Goal: Task Accomplishment & Management: Manage account settings

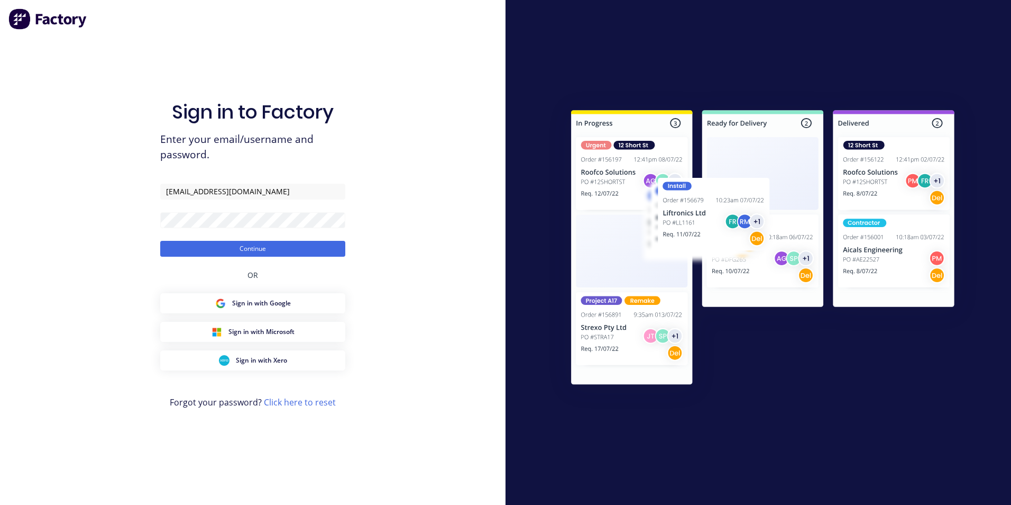
click at [160, 241] on button "Continue" at bounding box center [252, 249] width 185 height 16
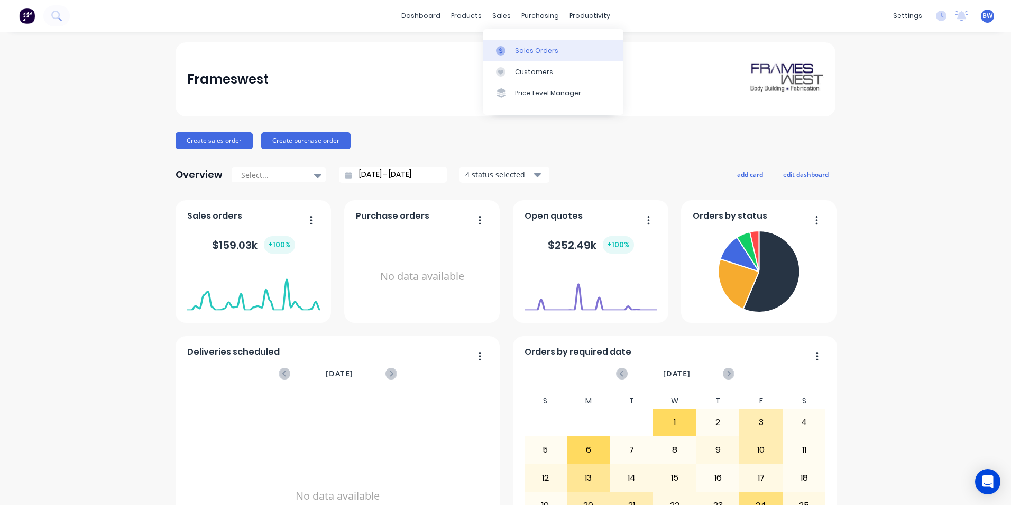
click at [502, 43] on link "Sales Orders" at bounding box center [553, 50] width 140 height 21
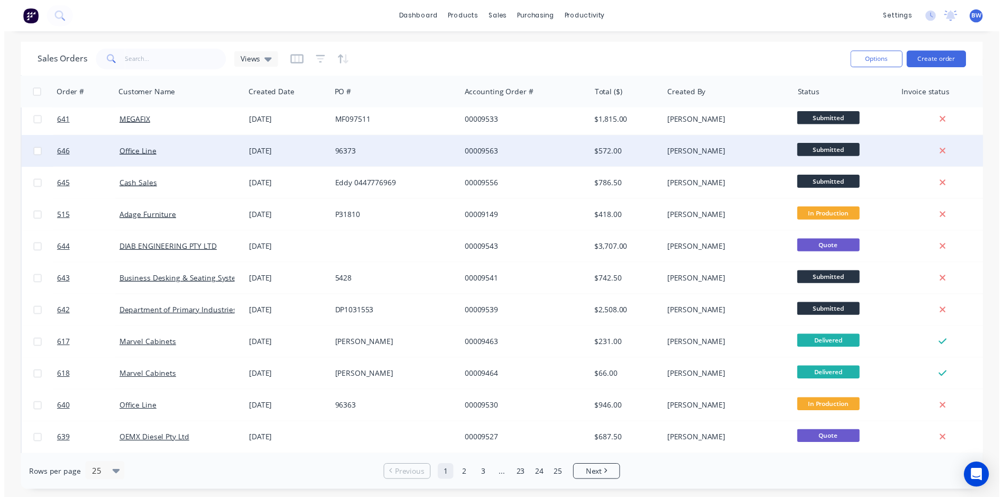
scroll to position [212, 0]
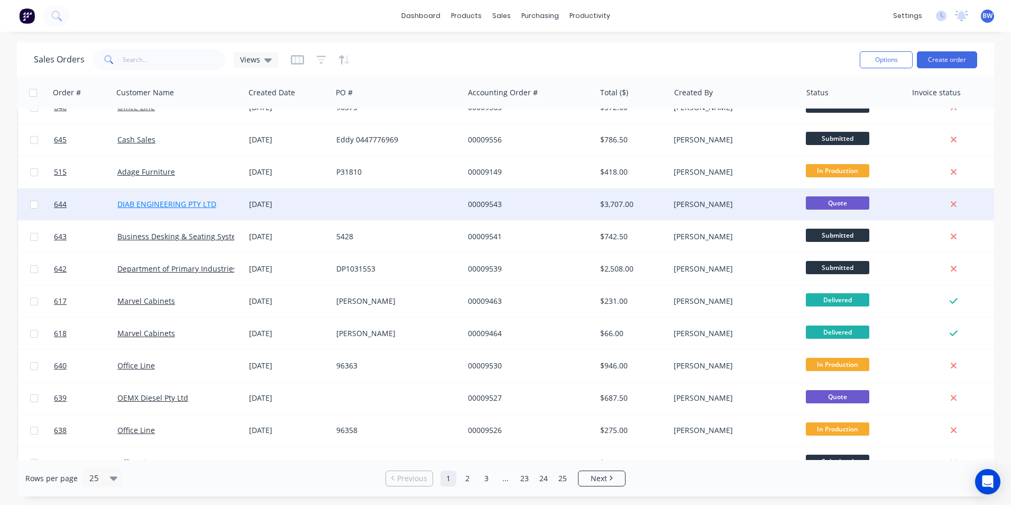
click at [176, 200] on link "DIAB ENGINEERING PTY LTD" at bounding box center [166, 204] width 99 height 10
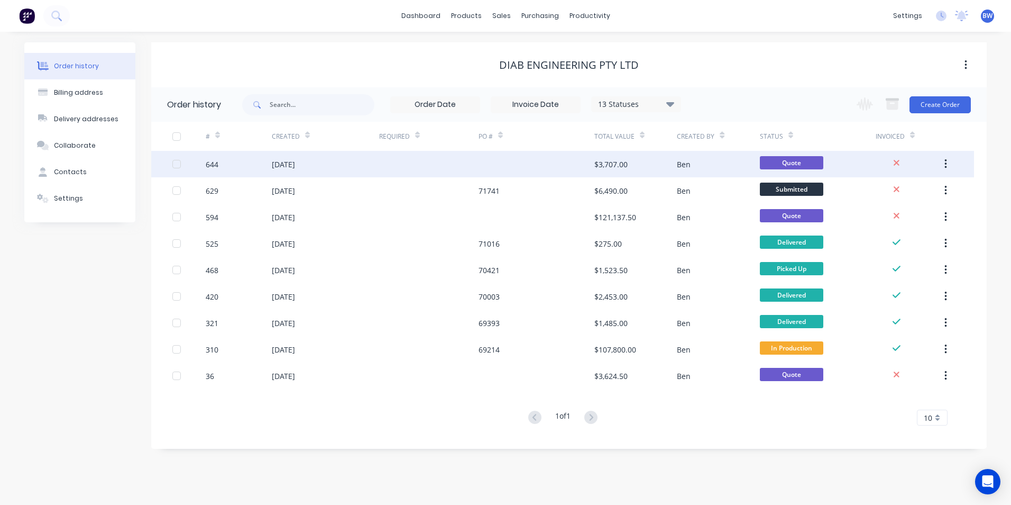
click at [295, 160] on div "[DATE]" at bounding box center [283, 164] width 23 height 11
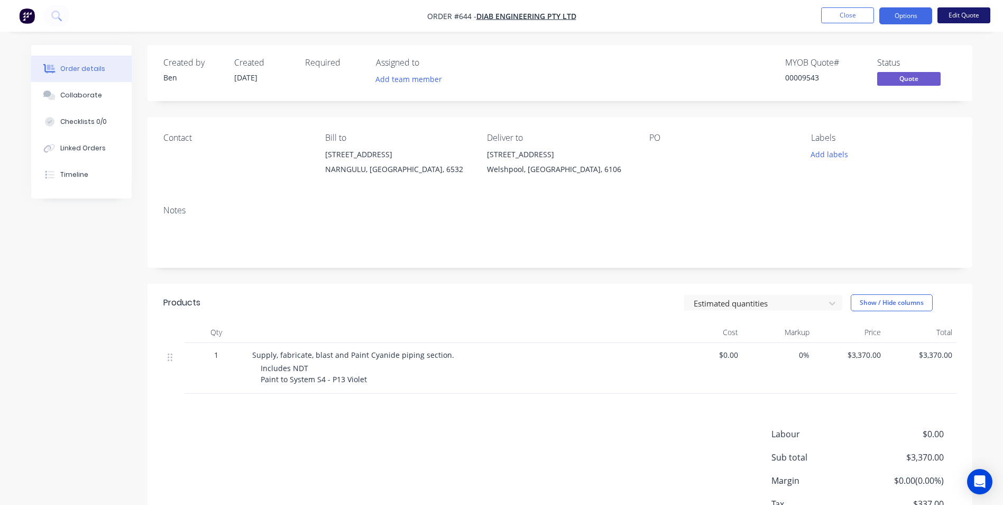
click at [958, 20] on button "Edit Quote" at bounding box center [964, 15] width 53 height 16
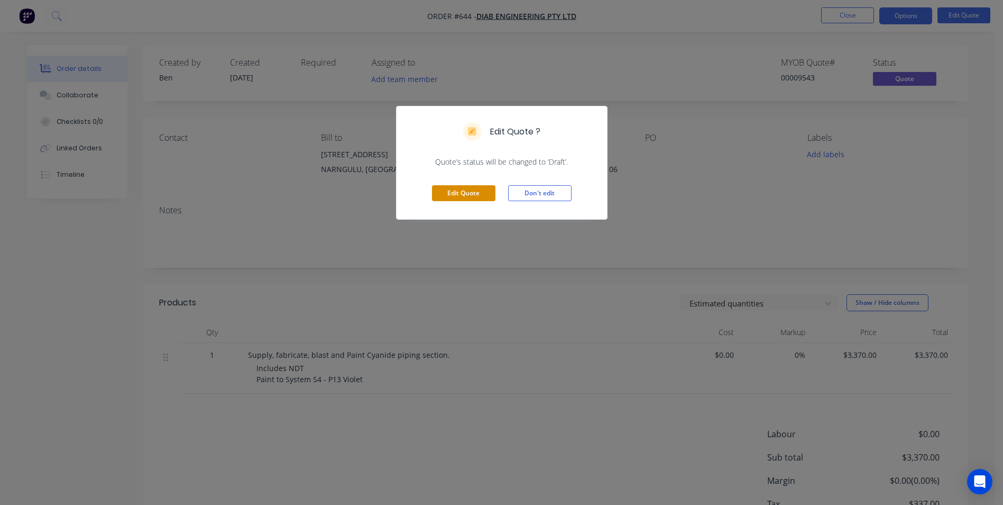
click at [465, 194] on button "Edit Quote" at bounding box center [463, 193] width 63 height 16
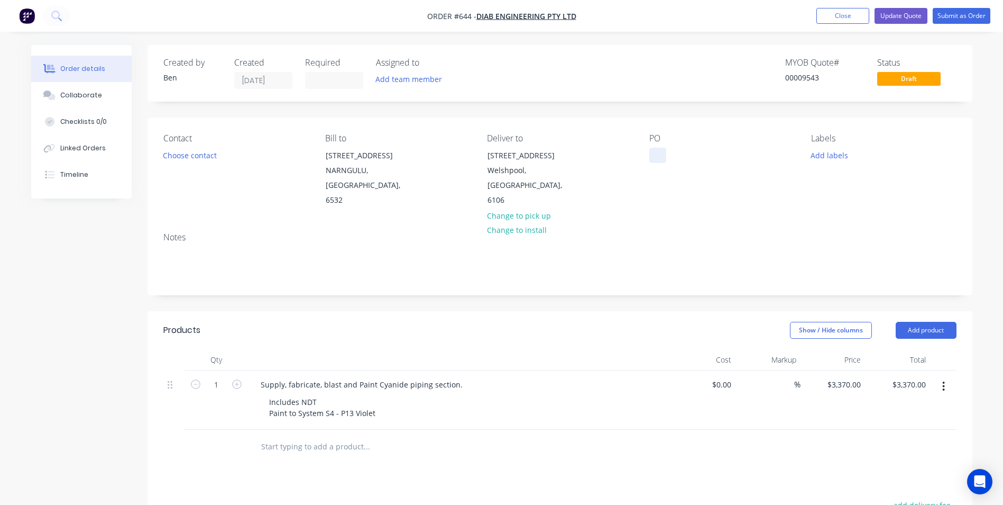
click at [662, 156] on div at bounding box center [658, 155] width 17 height 15
click at [953, 21] on button "Submit as Order" at bounding box center [962, 16] width 58 height 16
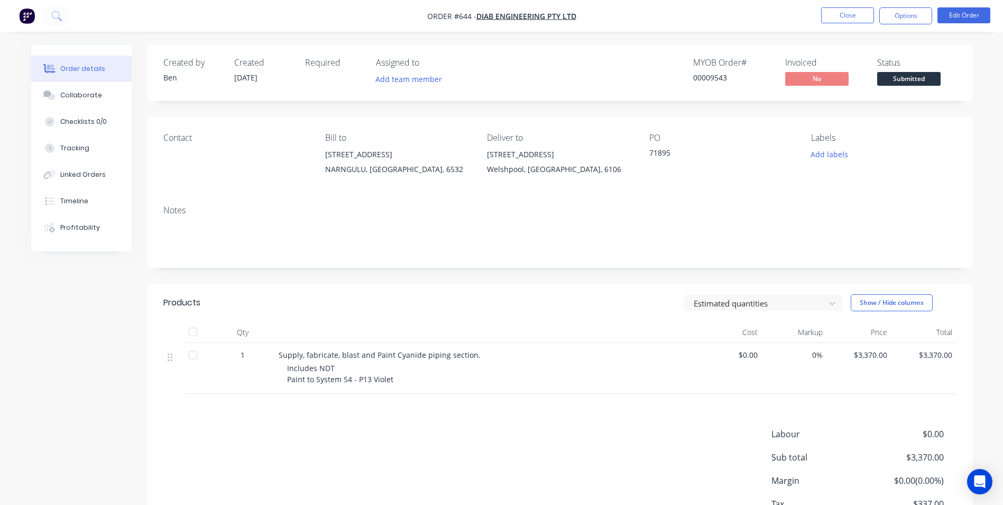
click at [837, 15] on button "Close" at bounding box center [847, 15] width 53 height 16
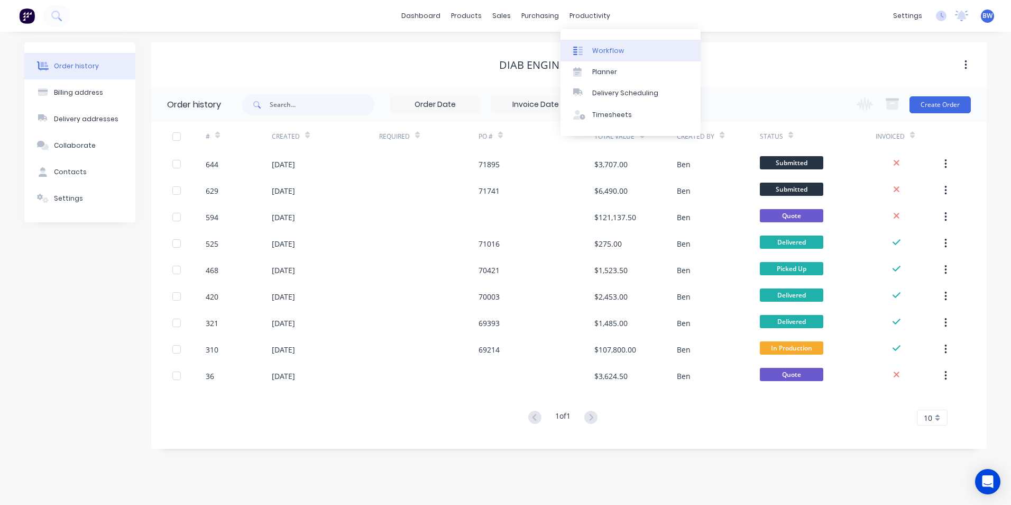
click at [602, 57] on link "Workflow" at bounding box center [631, 50] width 140 height 21
